Goal: Transaction & Acquisition: Purchase product/service

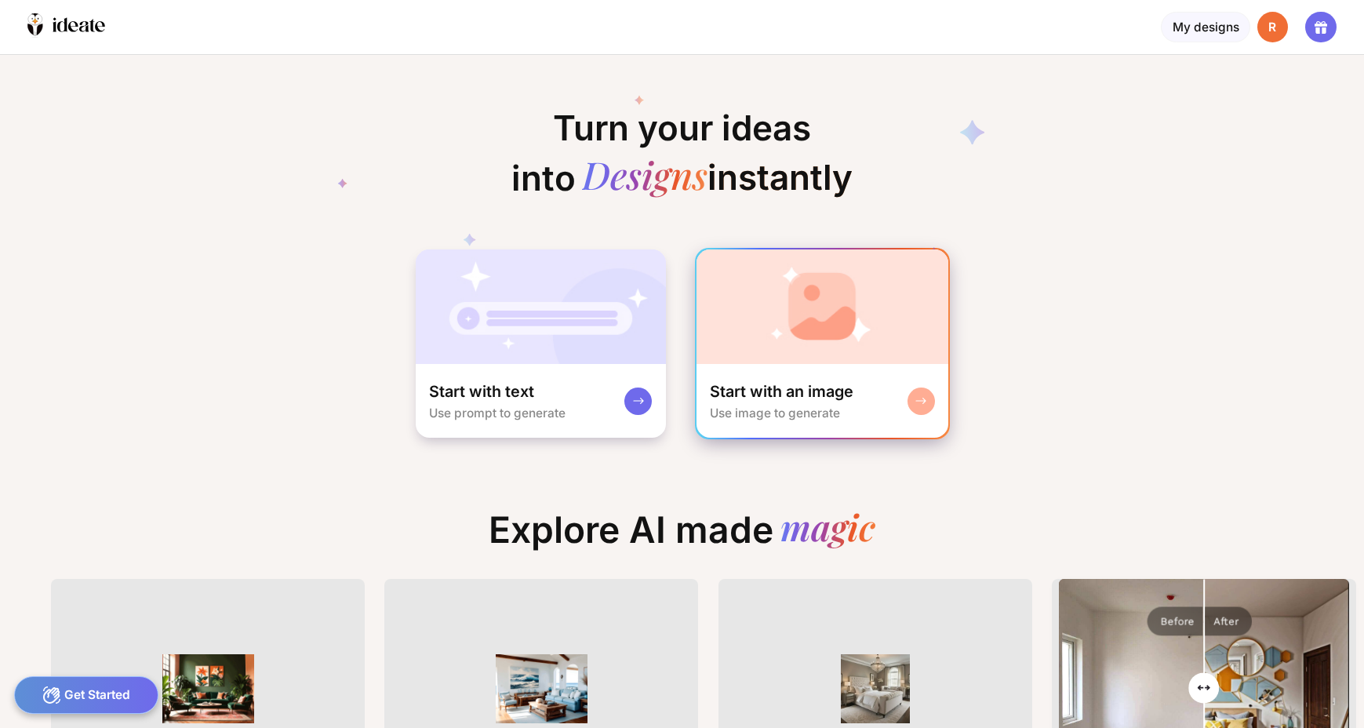
click at [781, 381] on div "Start with an image" at bounding box center [782, 391] width 144 height 20
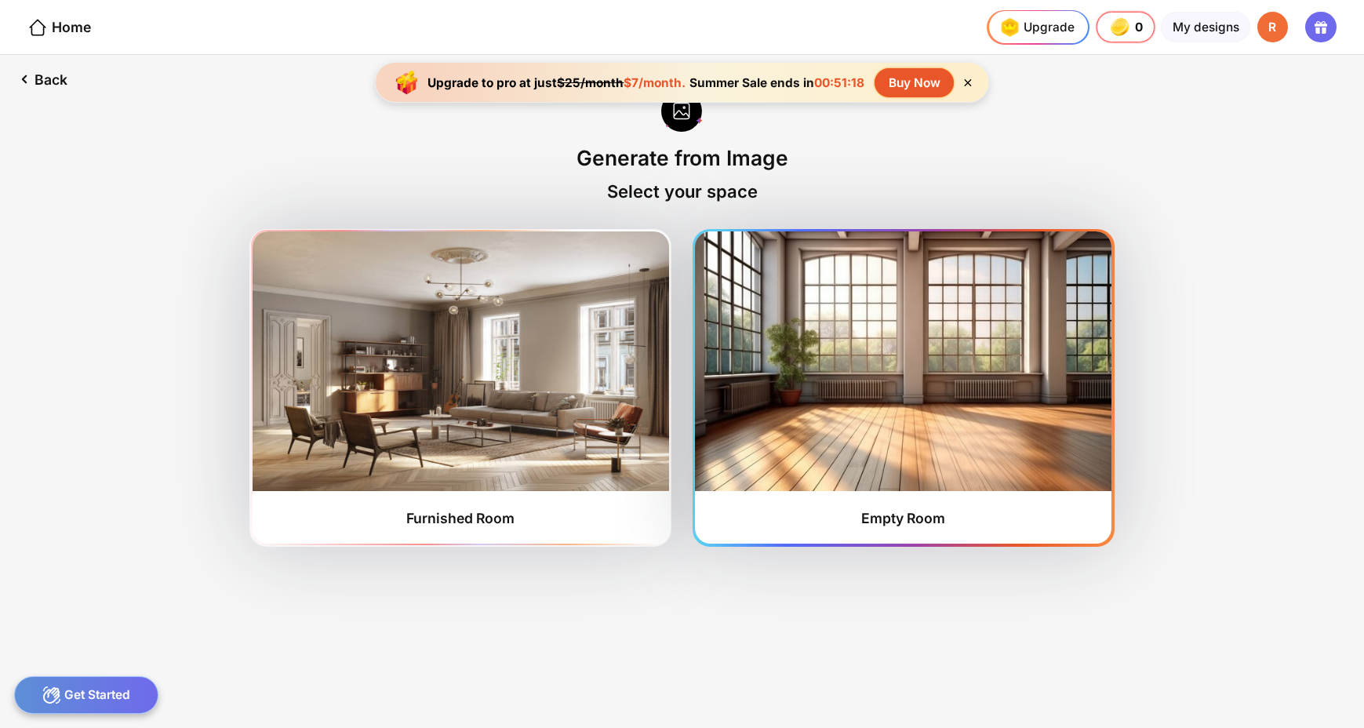
click at [876, 510] on div "Empty Room" at bounding box center [903, 518] width 84 height 16
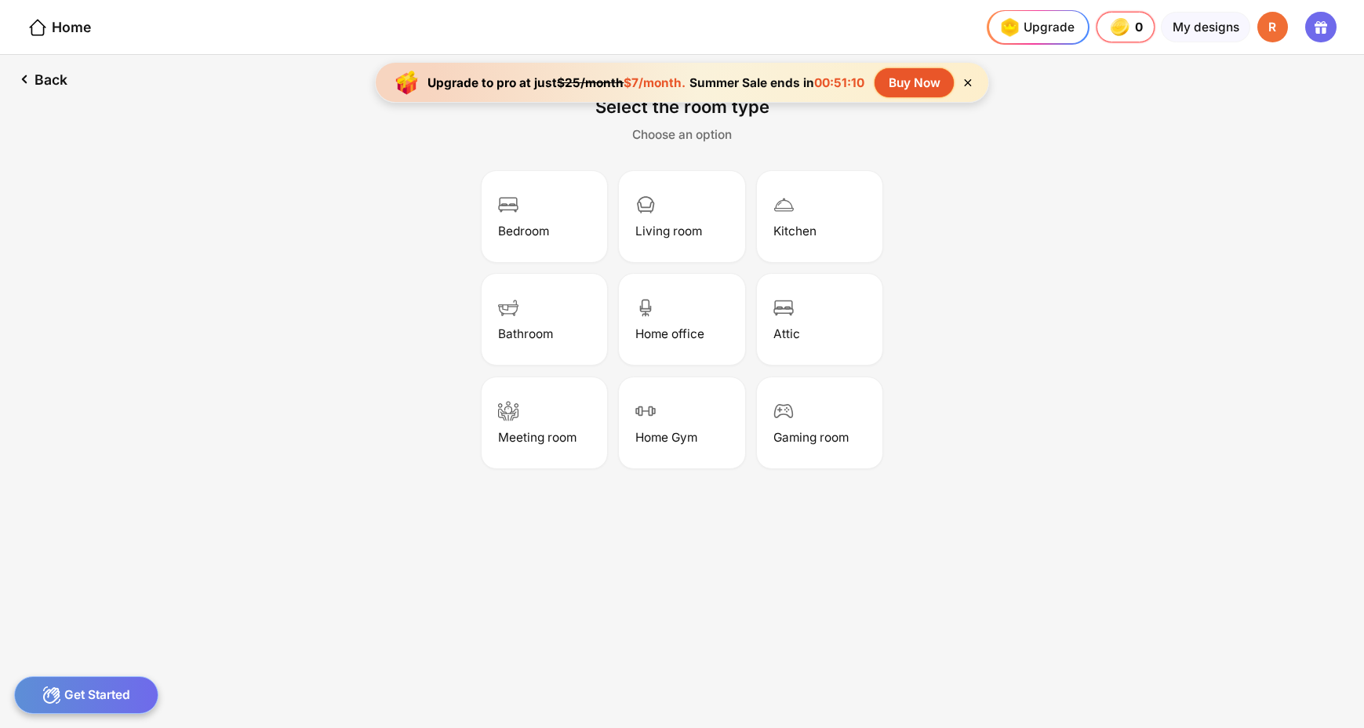
click at [885, 79] on div "Buy Now" at bounding box center [913, 82] width 79 height 29
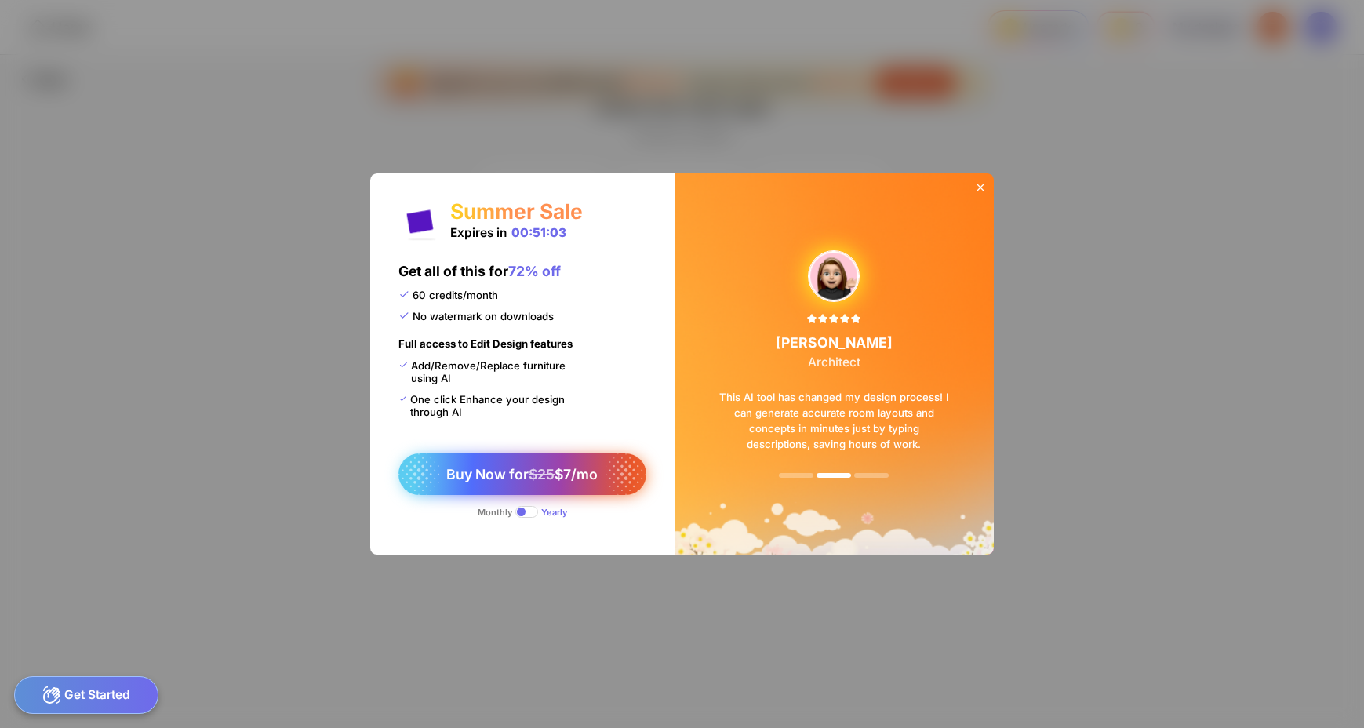
click at [529, 466] on span "Buy Now for $25 $7/mo" at bounding box center [521, 474] width 151 height 16
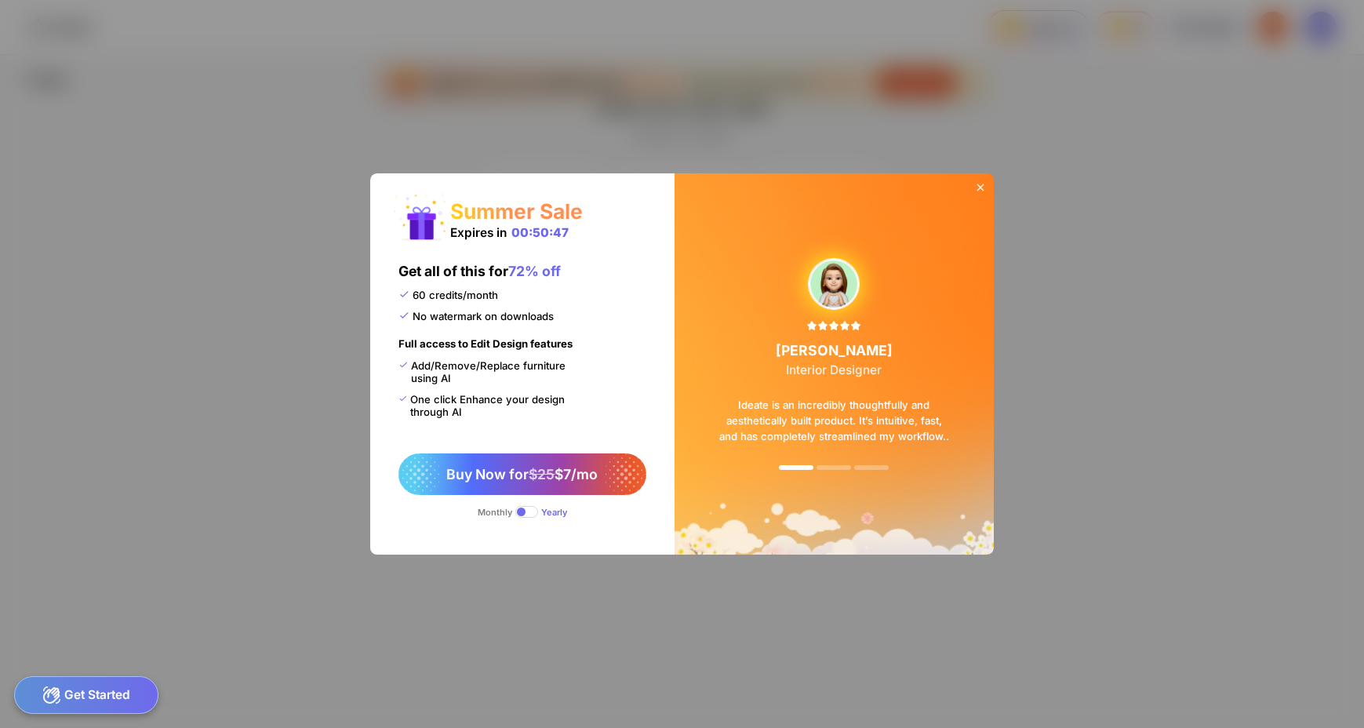
click at [505, 507] on div "Monthly" at bounding box center [495, 512] width 35 height 11
click at [509, 507] on div "Monthly" at bounding box center [495, 512] width 35 height 11
click at [974, 194] on icon at bounding box center [980, 187] width 13 height 13
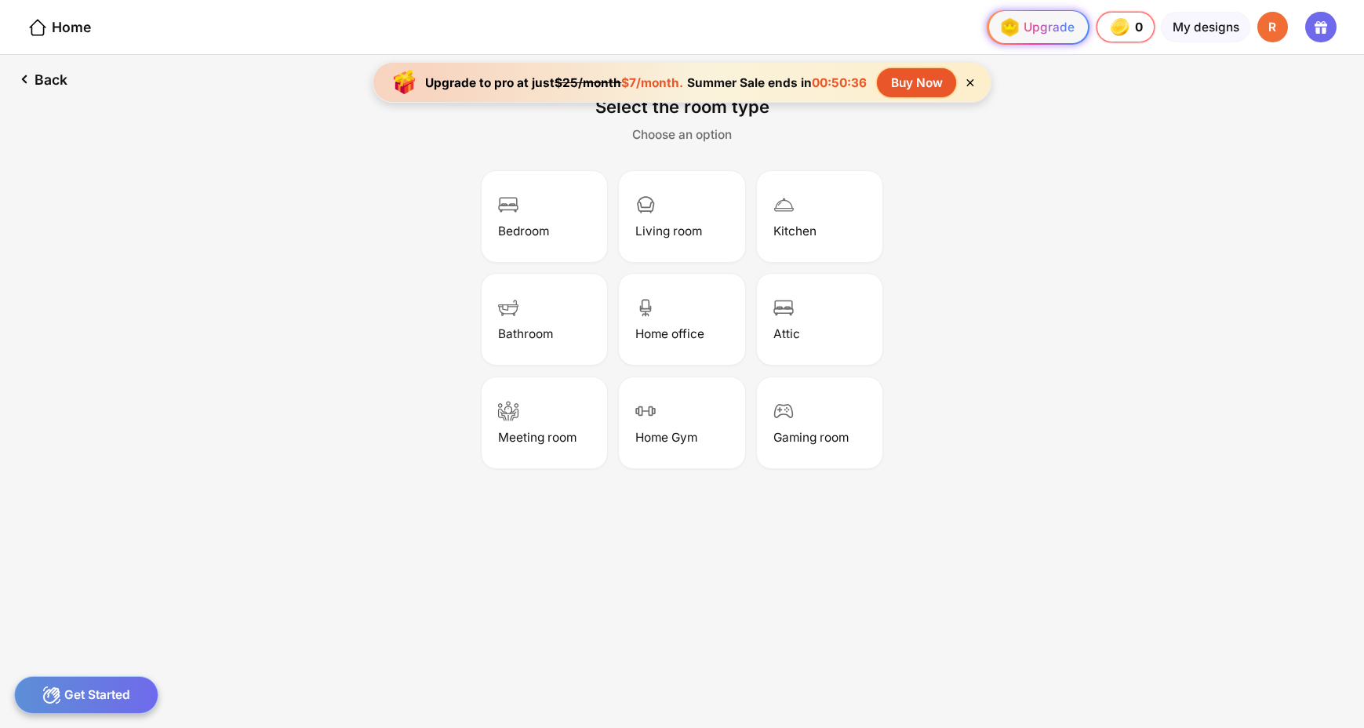
click at [1070, 24] on div "Upgrade" at bounding box center [1034, 26] width 78 height 27
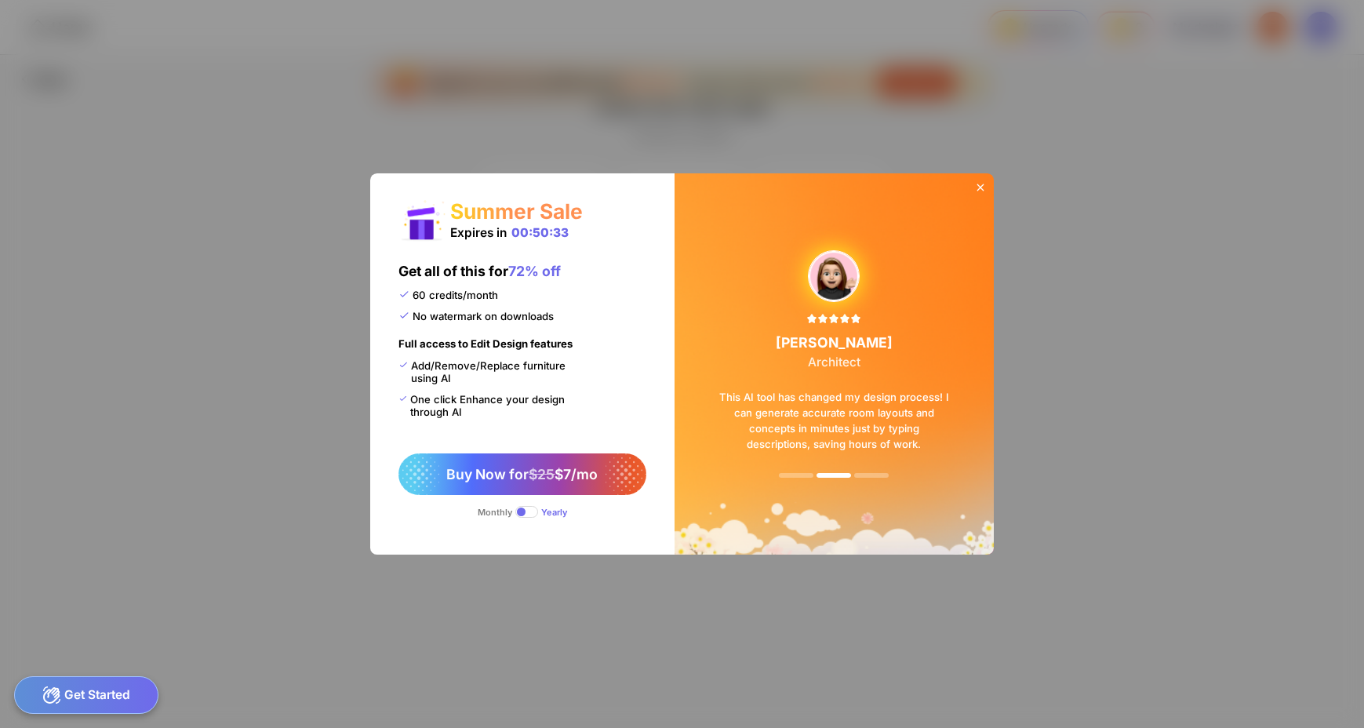
click at [506, 507] on div "Monthly" at bounding box center [495, 512] width 35 height 11
click at [512, 507] on div "Monthly" at bounding box center [495, 512] width 35 height 11
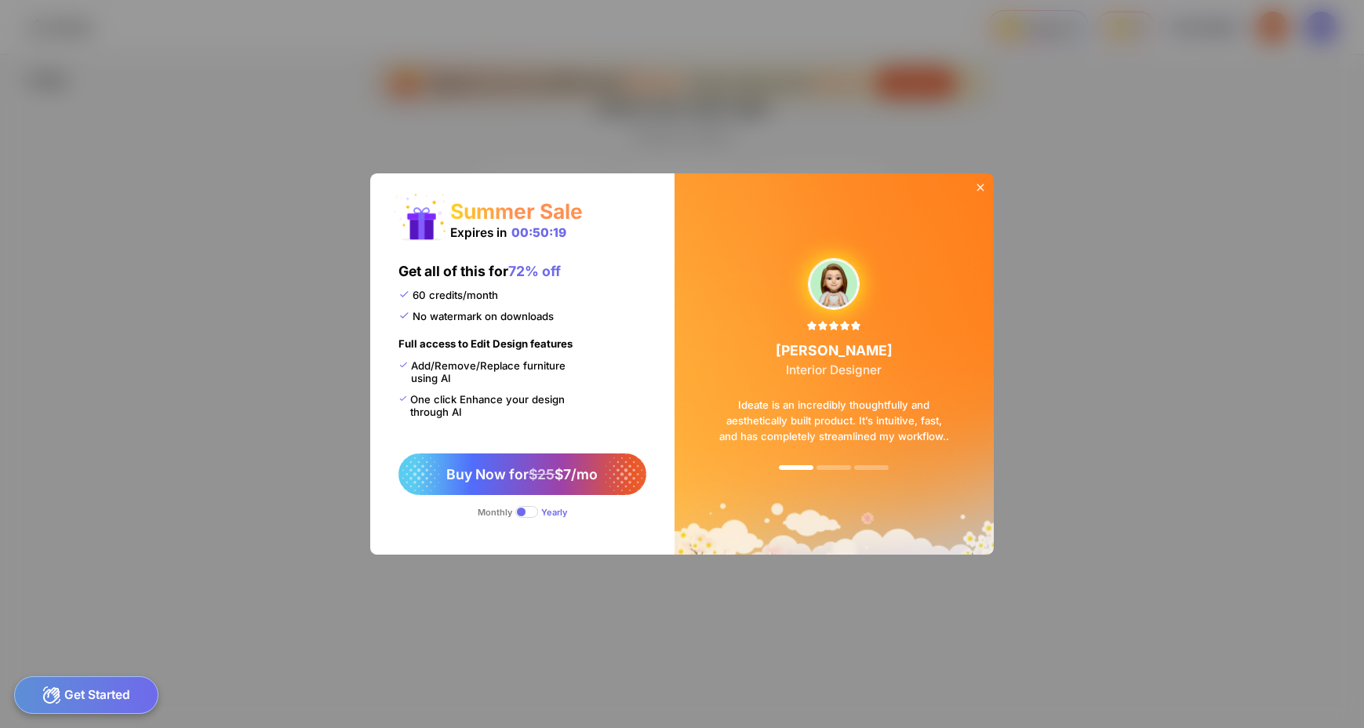
click at [974, 194] on icon at bounding box center [980, 187] width 13 height 13
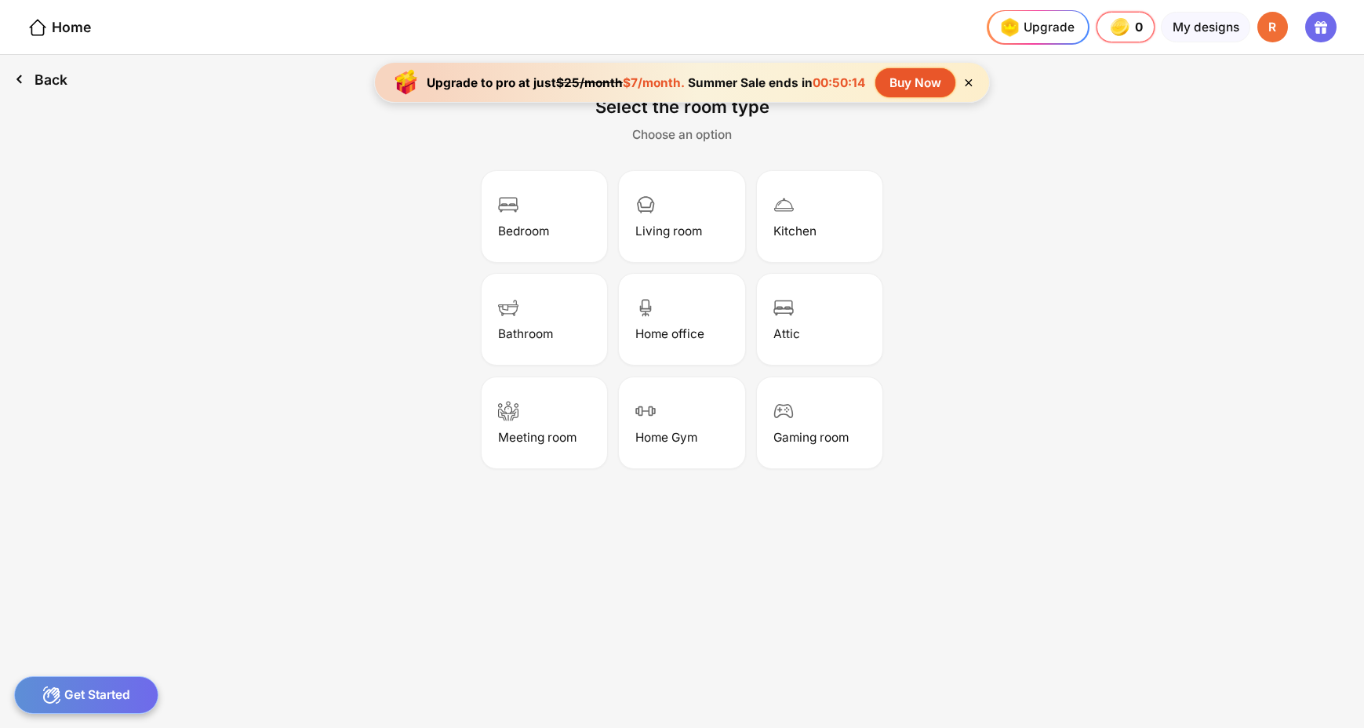
click at [31, 69] on div "Back" at bounding box center [41, 79] width 82 height 49
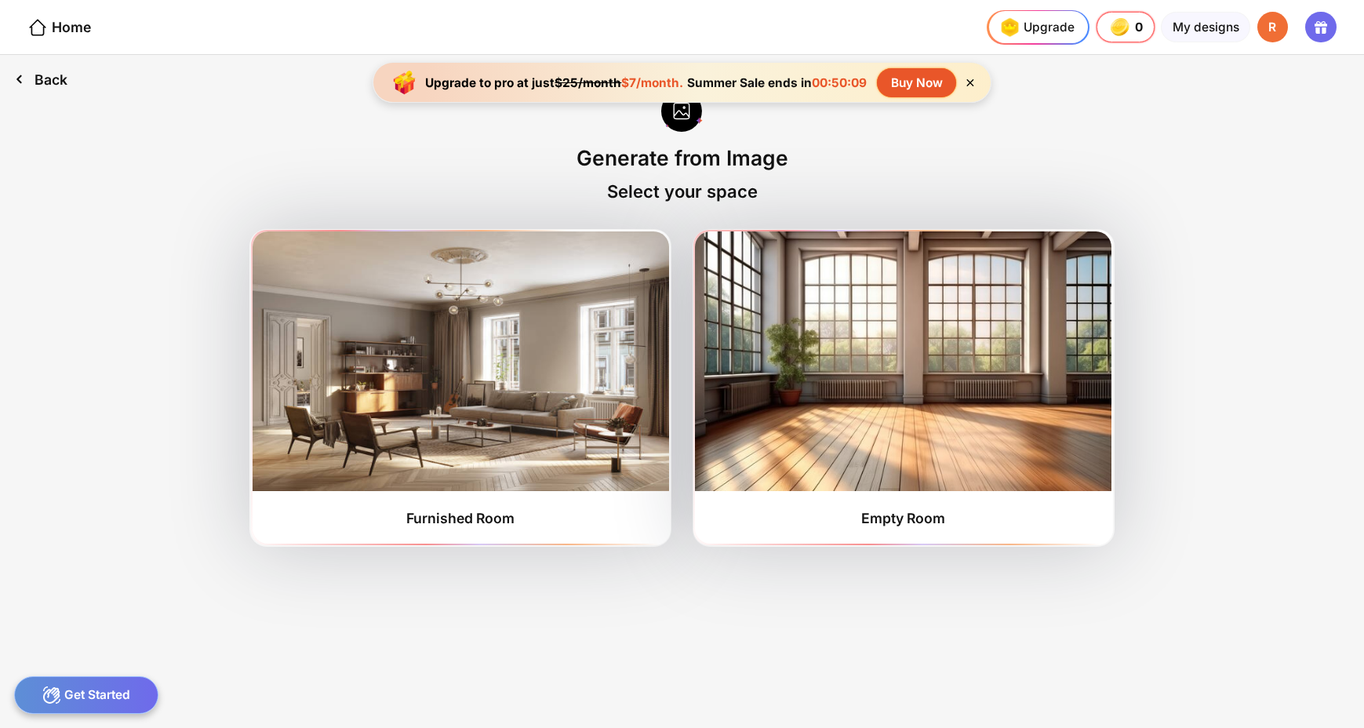
click at [35, 69] on div "Back" at bounding box center [41, 79] width 82 height 49
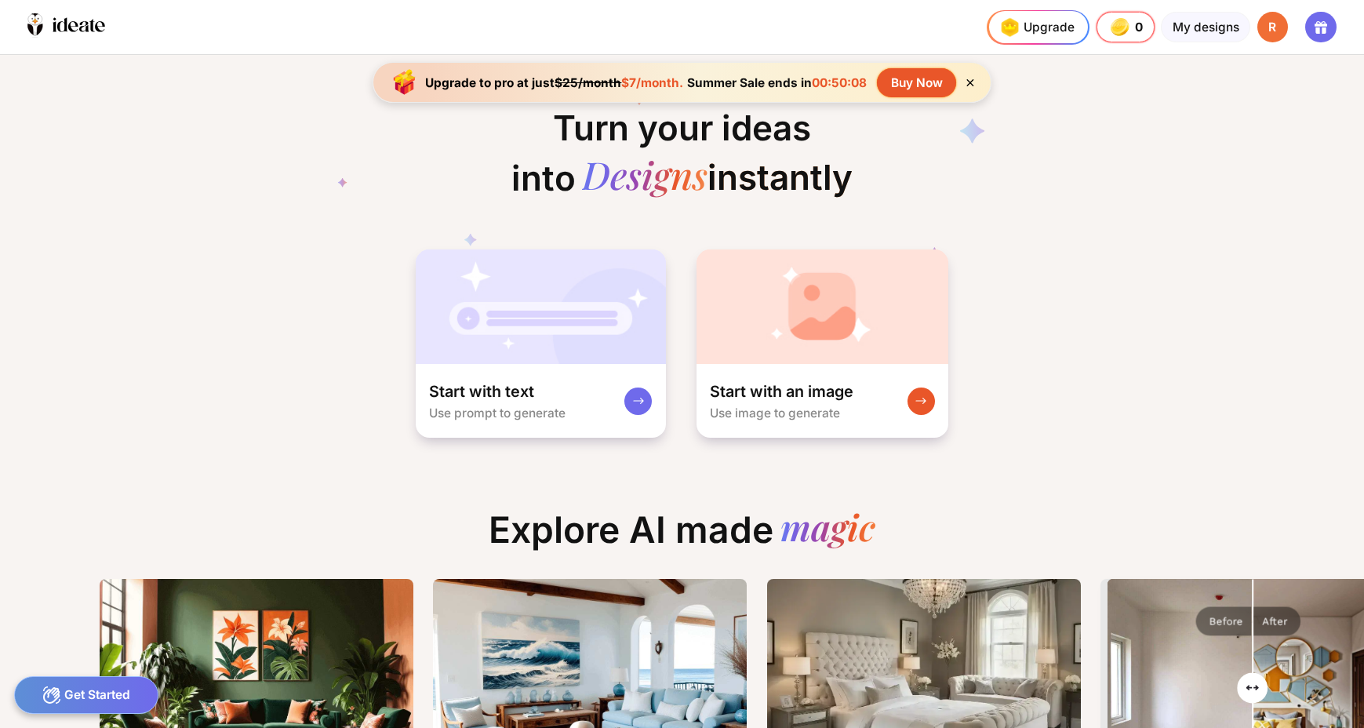
scroll to position [0, 13]
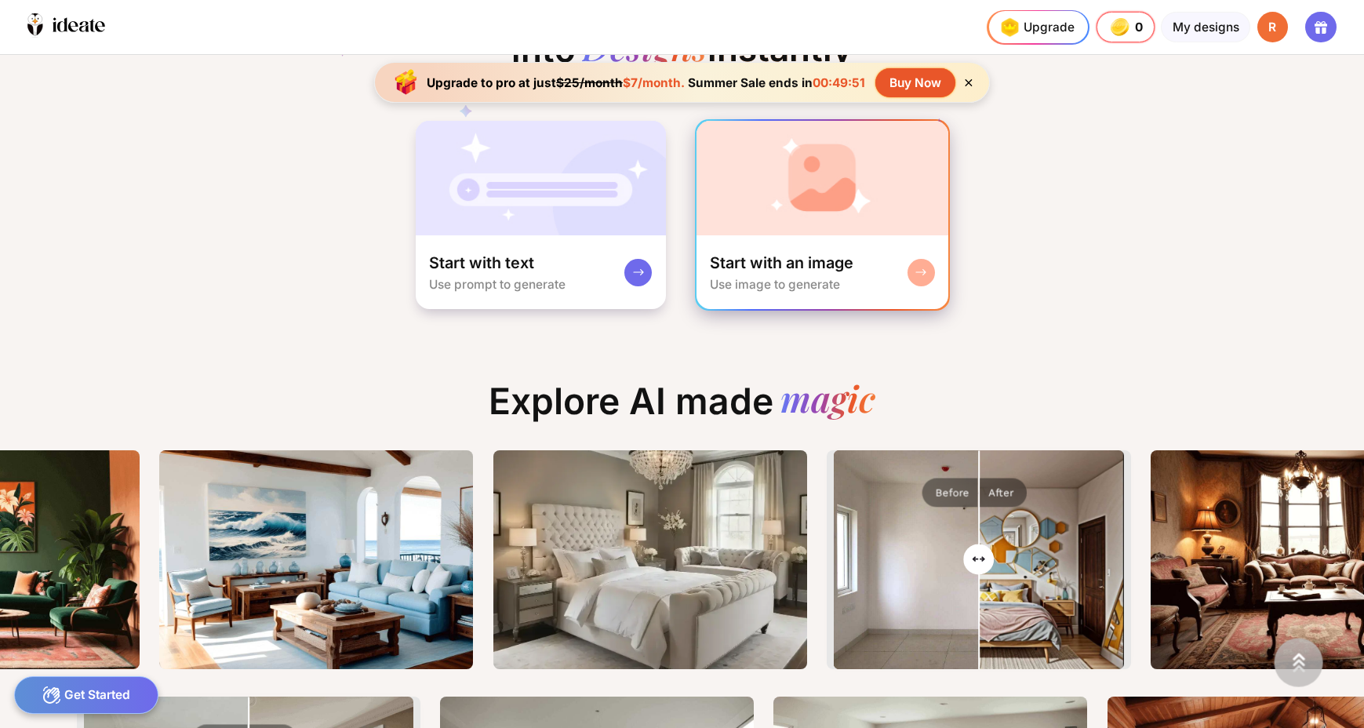
click at [777, 253] on div "Start with an image" at bounding box center [782, 263] width 144 height 20
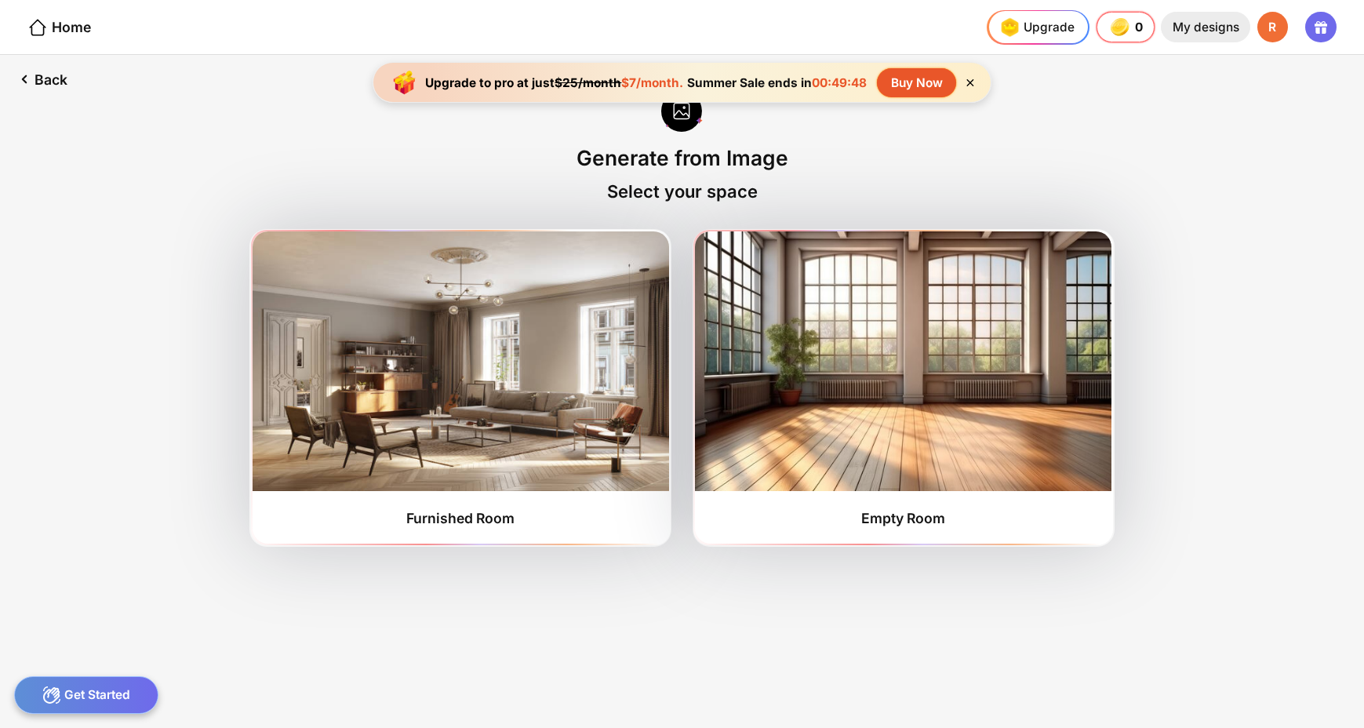
click at [1216, 31] on div "My designs" at bounding box center [1205, 27] width 89 height 31
